Goal: Information Seeking & Learning: Learn about a topic

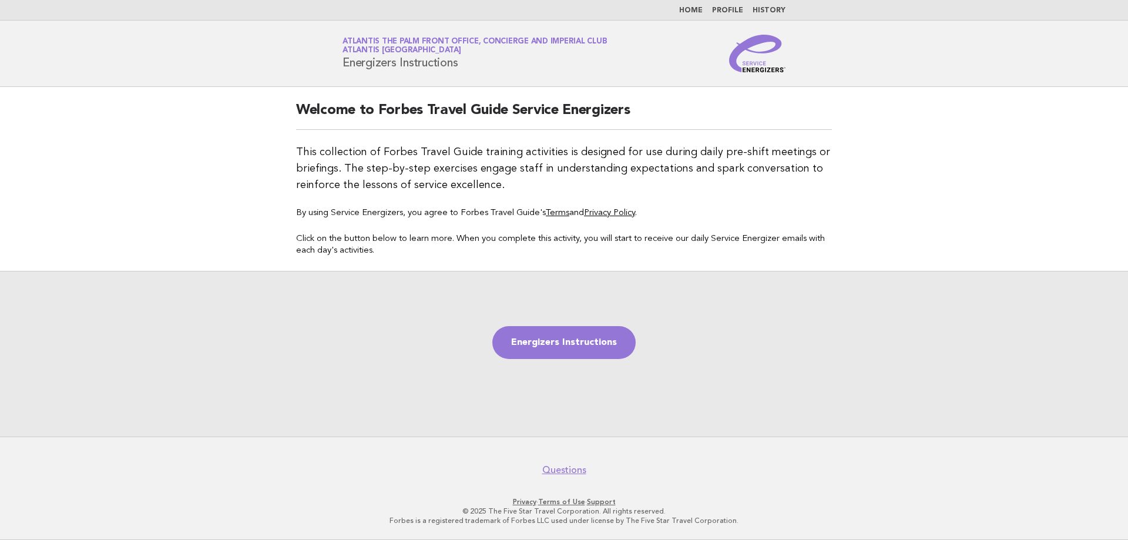
click at [697, 12] on link "Home" at bounding box center [690, 10] width 23 height 7
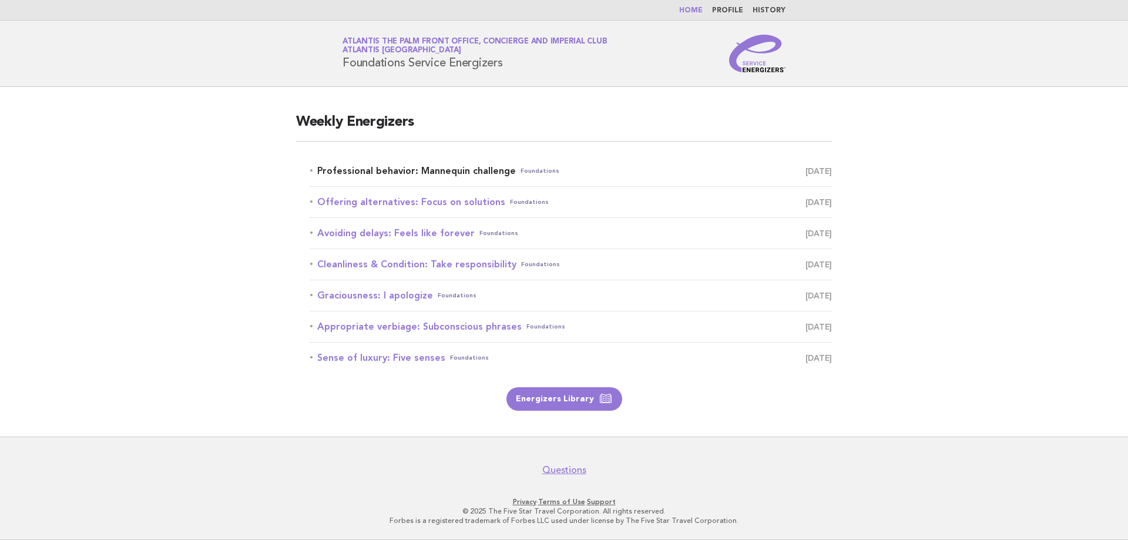
click at [409, 172] on link "Professional behavior: Mannequin challenge Foundations [DATE]" at bounding box center [571, 171] width 522 height 16
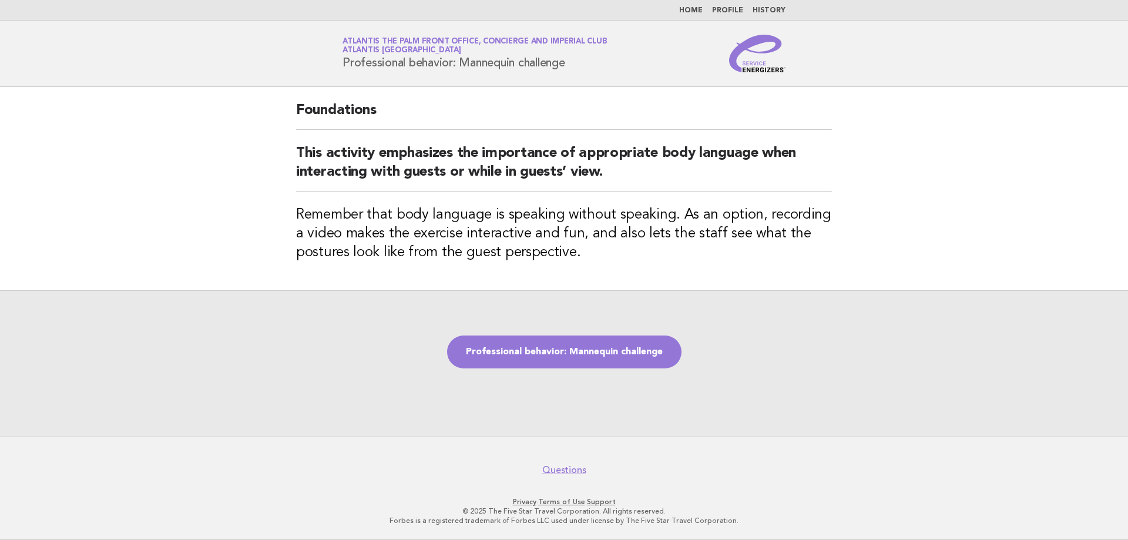
drag, startPoint x: 338, startPoint y: 67, endPoint x: 574, endPoint y: 68, distance: 235.5
click at [574, 68] on div "Service Energizers Atlantis The Palm Front Office, Concierge and Imperial Club …" at bounding box center [564, 54] width 476 height 38
copy h1 "Professional behavior: Mannequin challenge"
